Goal: Communication & Community: Share content

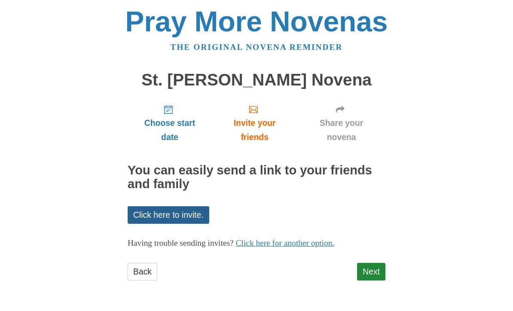
click at [192, 213] on link "Click here to invite." at bounding box center [168, 215] width 82 height 18
click at [291, 244] on link "Click here for another option." at bounding box center [285, 243] width 99 height 9
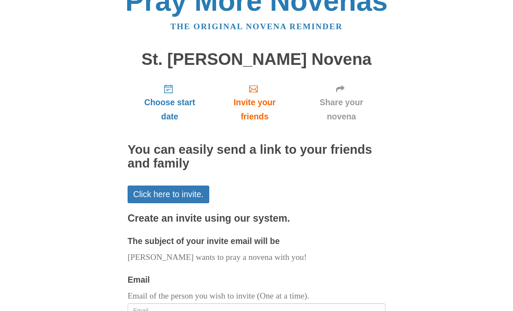
scroll to position [17, 0]
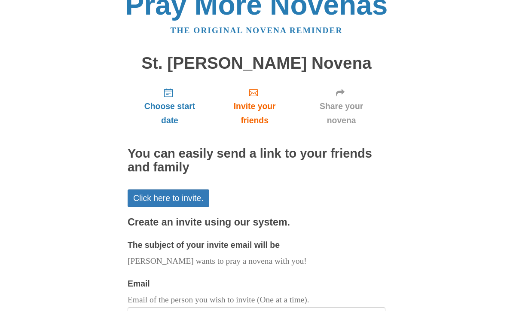
click at [346, 112] on span "Share your novena" at bounding box center [341, 113] width 71 height 28
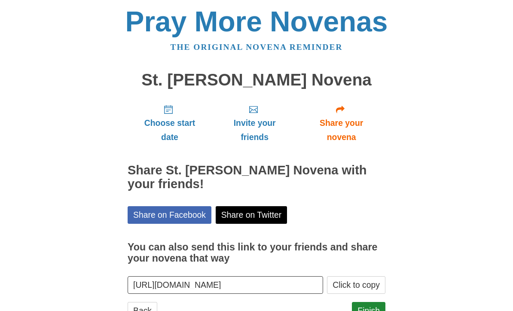
scroll to position [2, 0]
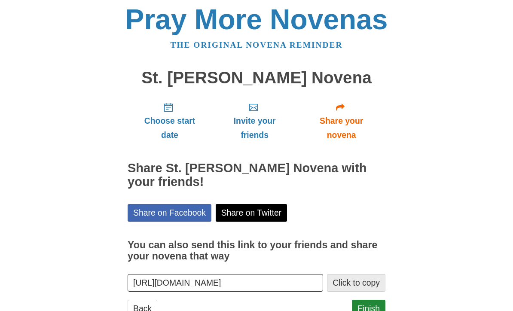
click at [353, 281] on button "Click to copy" at bounding box center [356, 283] width 58 height 18
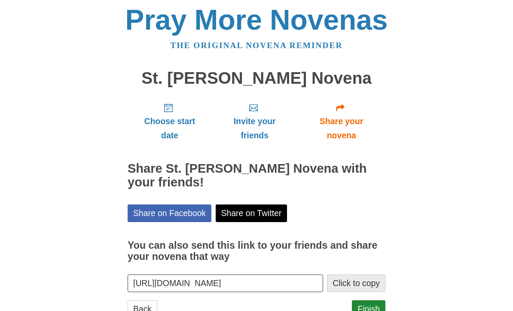
scroll to position [30, 0]
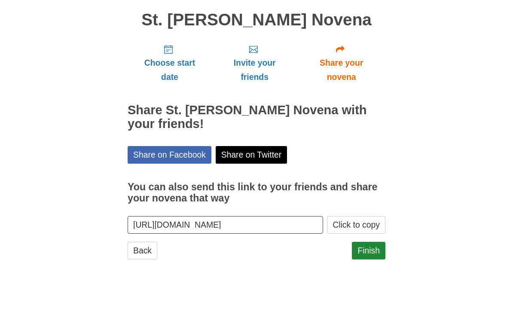
click at [111, 263] on div "Pray More Novenas The original novena reminder St. Gianna Beretta Molla Novena …" at bounding box center [256, 142] width 416 height 345
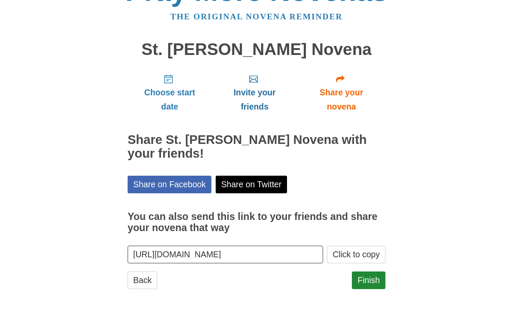
click at [259, 92] on span "Invite your friends" at bounding box center [254, 100] width 68 height 28
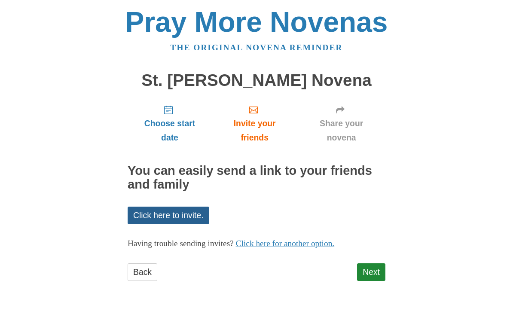
click at [188, 216] on link "Click here to invite." at bounding box center [168, 215] width 82 height 18
